Goal: Transaction & Acquisition: Purchase product/service

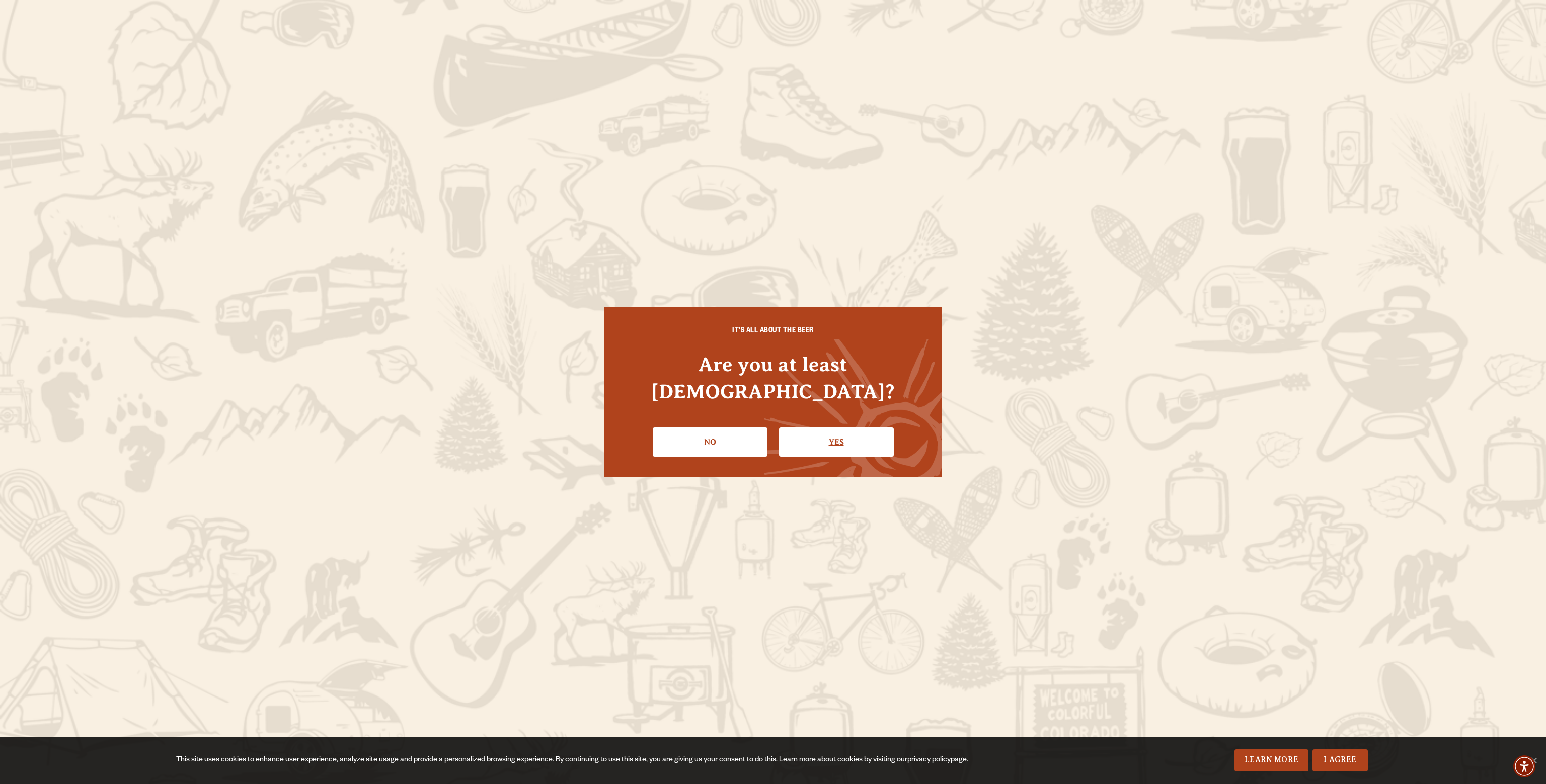
click at [831, 436] on link "Yes" at bounding box center [836, 442] width 115 height 29
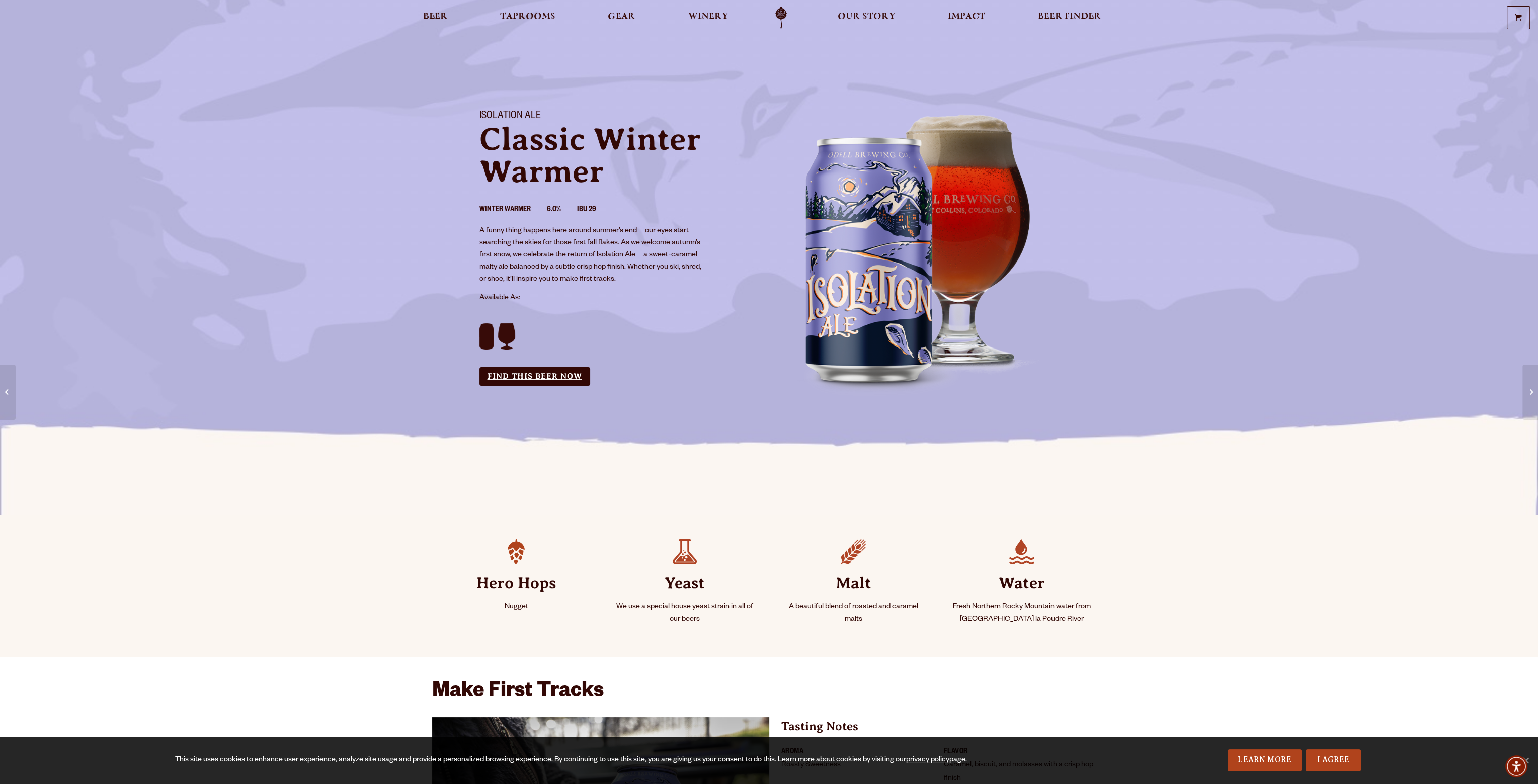
click at [556, 376] on link "Find this Beer Now" at bounding box center [535, 376] width 110 height 19
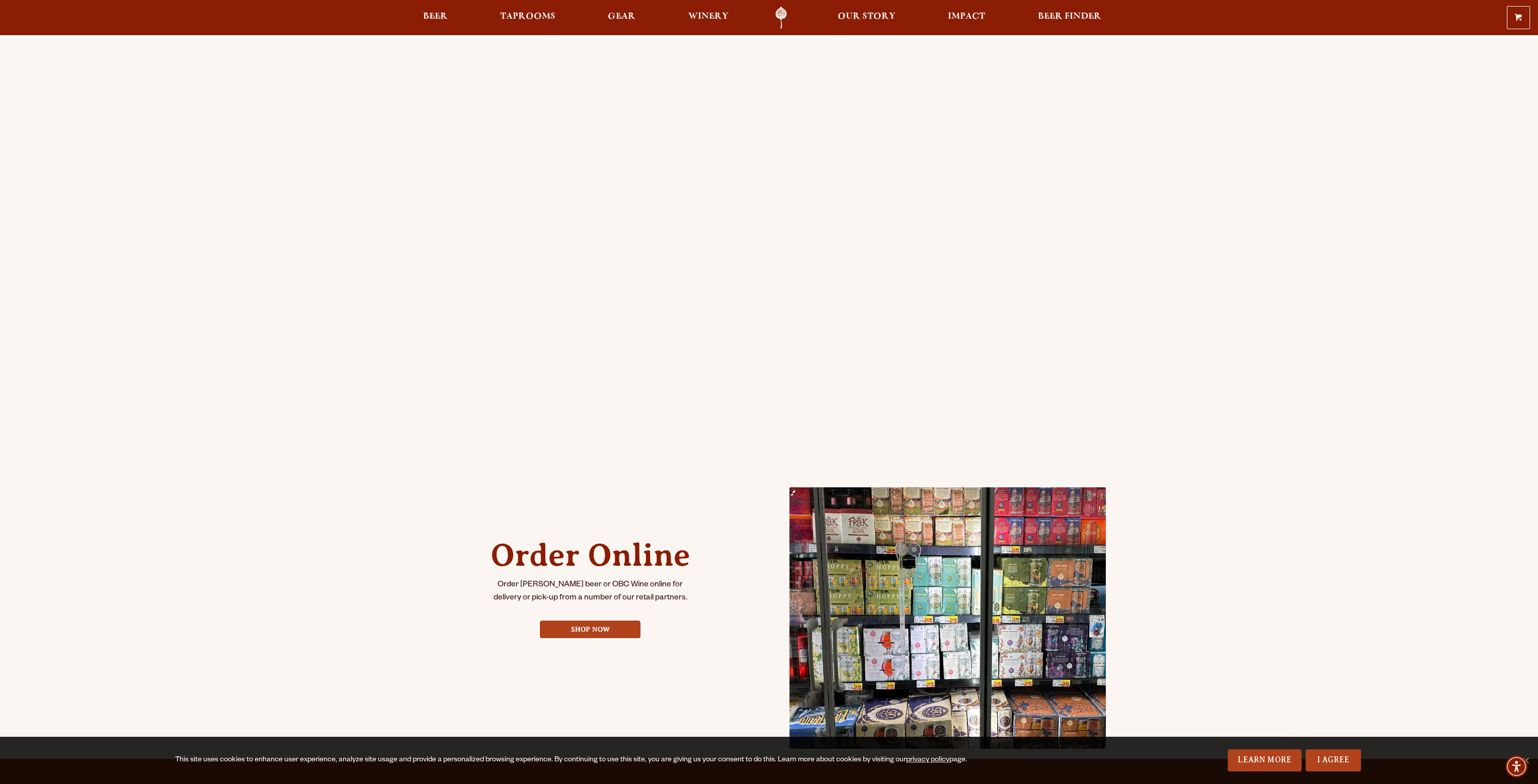
click at [247, 156] on div "Order Online Order [PERSON_NAME] beer or OBC Wine online for delivery or pick-u…" at bounding box center [769, 398] width 1538 height 721
click at [1254, 114] on div "Order Online Order [PERSON_NAME] beer or OBC Wine online for delivery or pick-u…" at bounding box center [769, 398] width 1538 height 721
click at [592, 629] on link "Shop Now" at bounding box center [590, 629] width 101 height 17
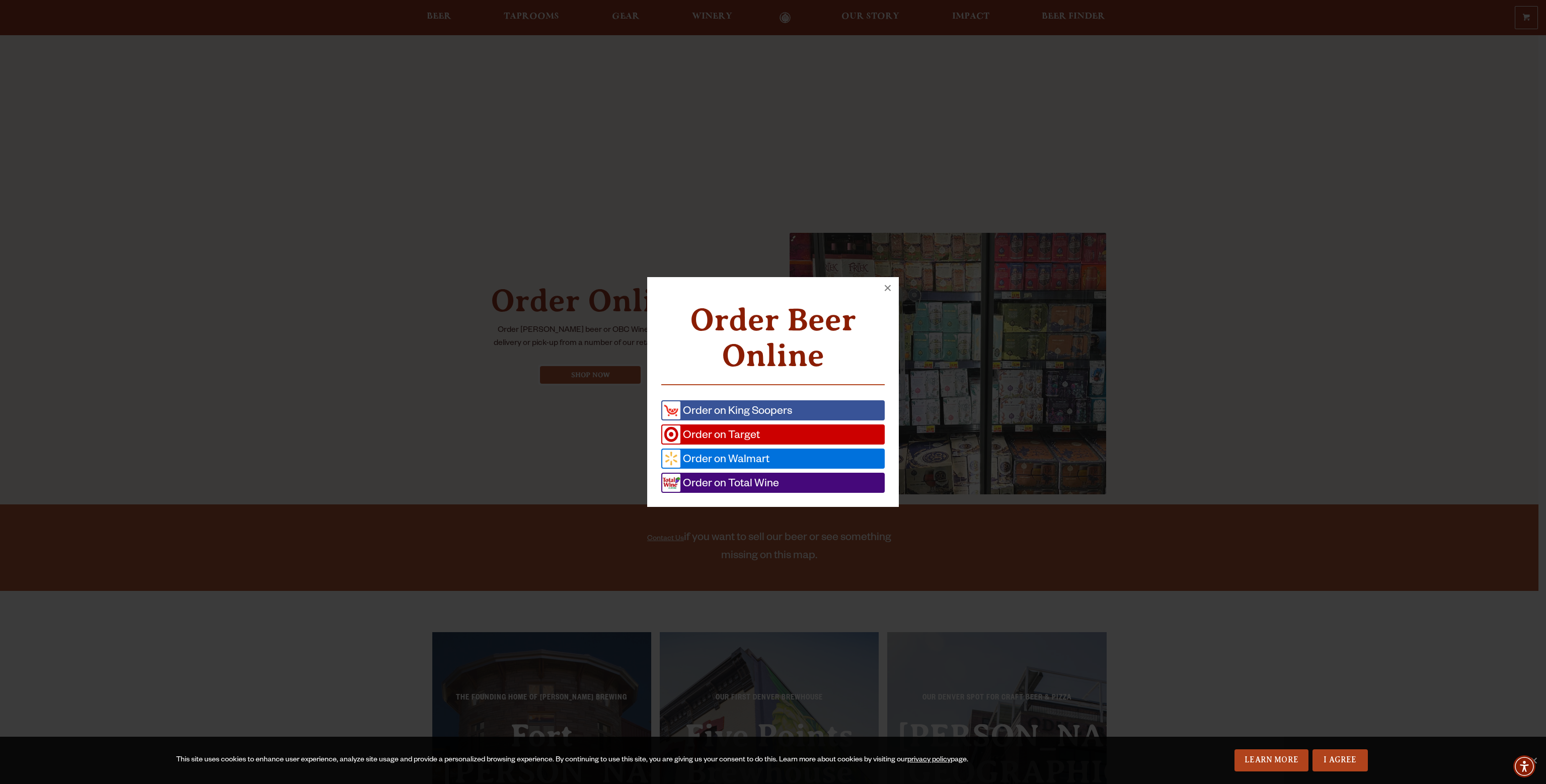
scroll to position [255, 0]
click at [724, 459] on span "Order on Walmart" at bounding box center [725, 459] width 89 height 18
